Goal: Information Seeking & Learning: Learn about a topic

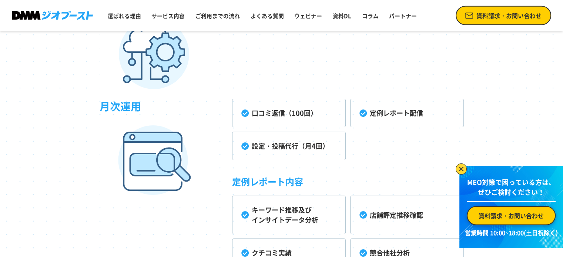
scroll to position [2112, 0]
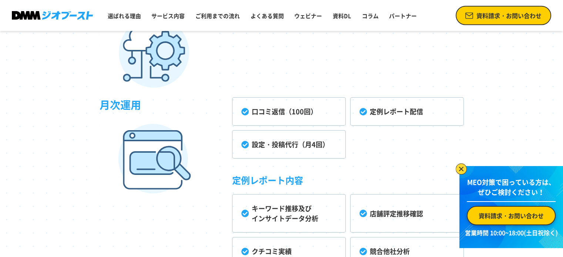
click at [284, 112] on li "口コミ返信（100回）" at bounding box center [289, 111] width 114 height 29
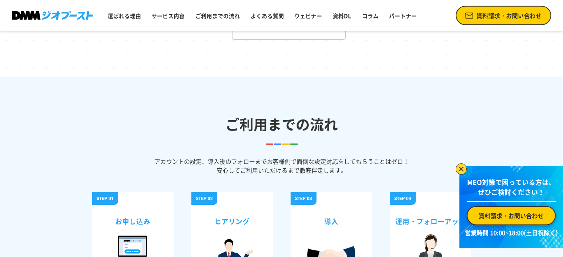
scroll to position [2519, 0]
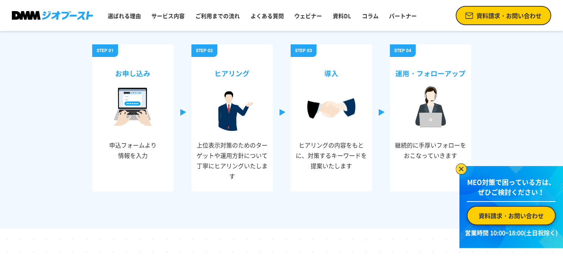
click at [462, 167] on img at bounding box center [461, 169] width 11 height 11
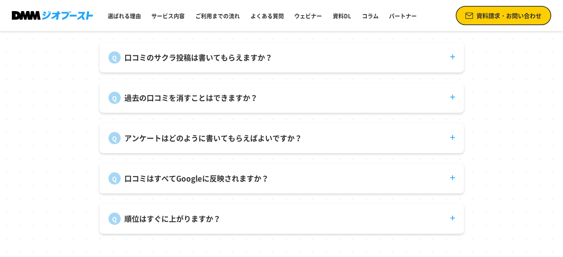
scroll to position [2741, 0]
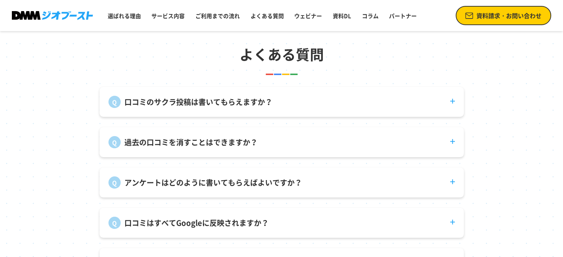
click at [287, 105] on dt "口コミのサクラ投稿は書いてもらえますか？" at bounding box center [282, 97] width 365 height 21
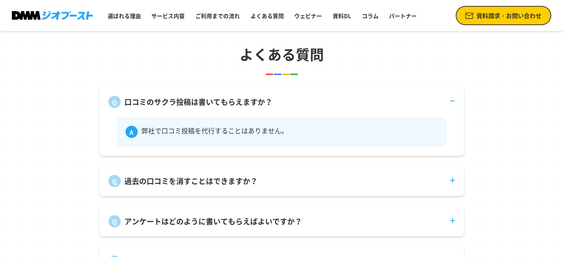
scroll to position [2778, 0]
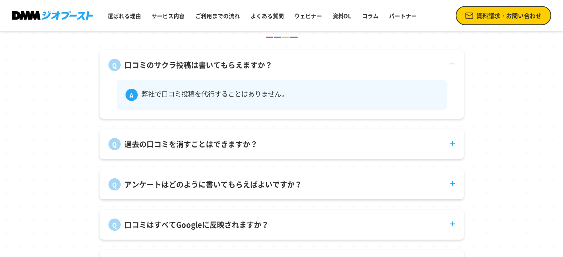
click at [261, 132] on dl "口コミのサクラ投稿は書いてもらえますか？ 弊社で口コミ投稿を代行することはありません。 過去の口コミを消すことはできますか？ 投稿者自身が削除する必要がありま…" at bounding box center [282, 165] width 365 height 230
click at [263, 137] on dt "過去の口コミを消すことはできますか？" at bounding box center [282, 139] width 365 height 21
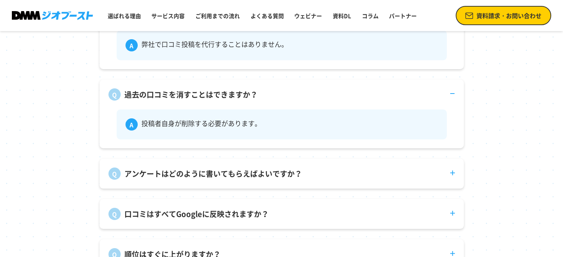
scroll to position [2815, 0]
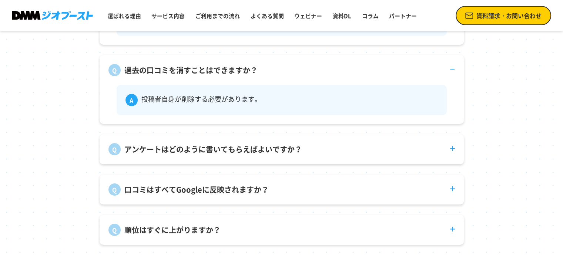
click at [261, 144] on dt "アンケートはどのように書いてもらえばよいですか？" at bounding box center [282, 144] width 365 height 21
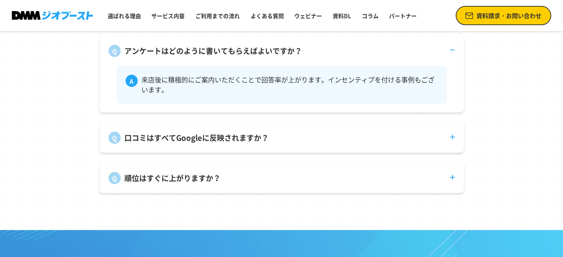
scroll to position [2964, 0]
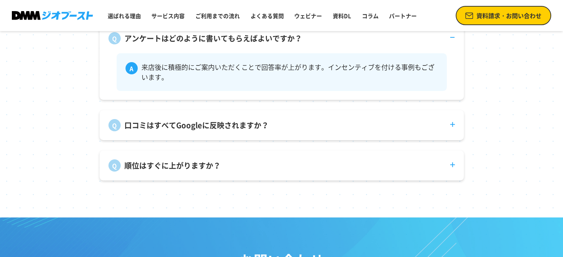
click at [270, 124] on dt "口コミはすべてGoogleに反映されますか？" at bounding box center [282, 120] width 365 height 21
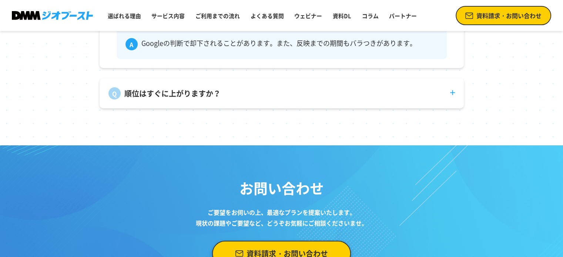
scroll to position [3038, 0]
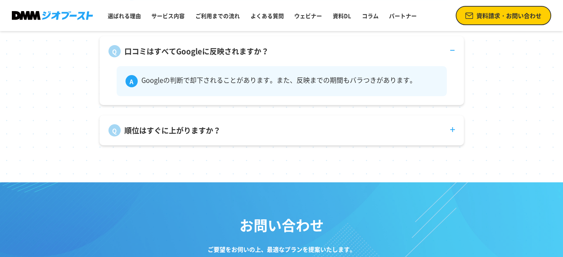
click at [253, 130] on dt "順位はすぐに上がりますか？" at bounding box center [282, 126] width 365 height 21
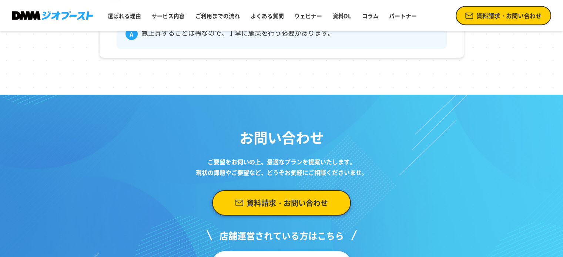
scroll to position [3149, 0]
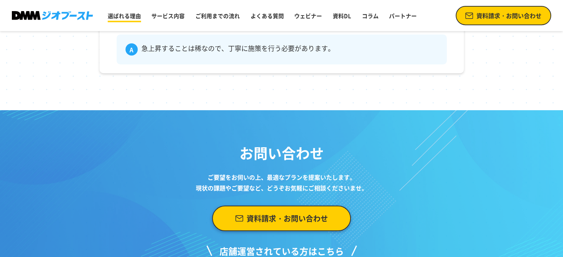
click at [130, 15] on link "選ばれる理由" at bounding box center [124, 16] width 39 height 14
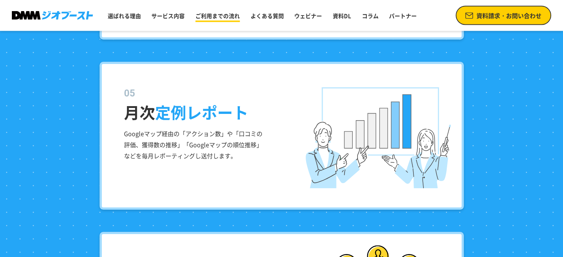
scroll to position [1472, 0]
